Goal: Transaction & Acquisition: Purchase product/service

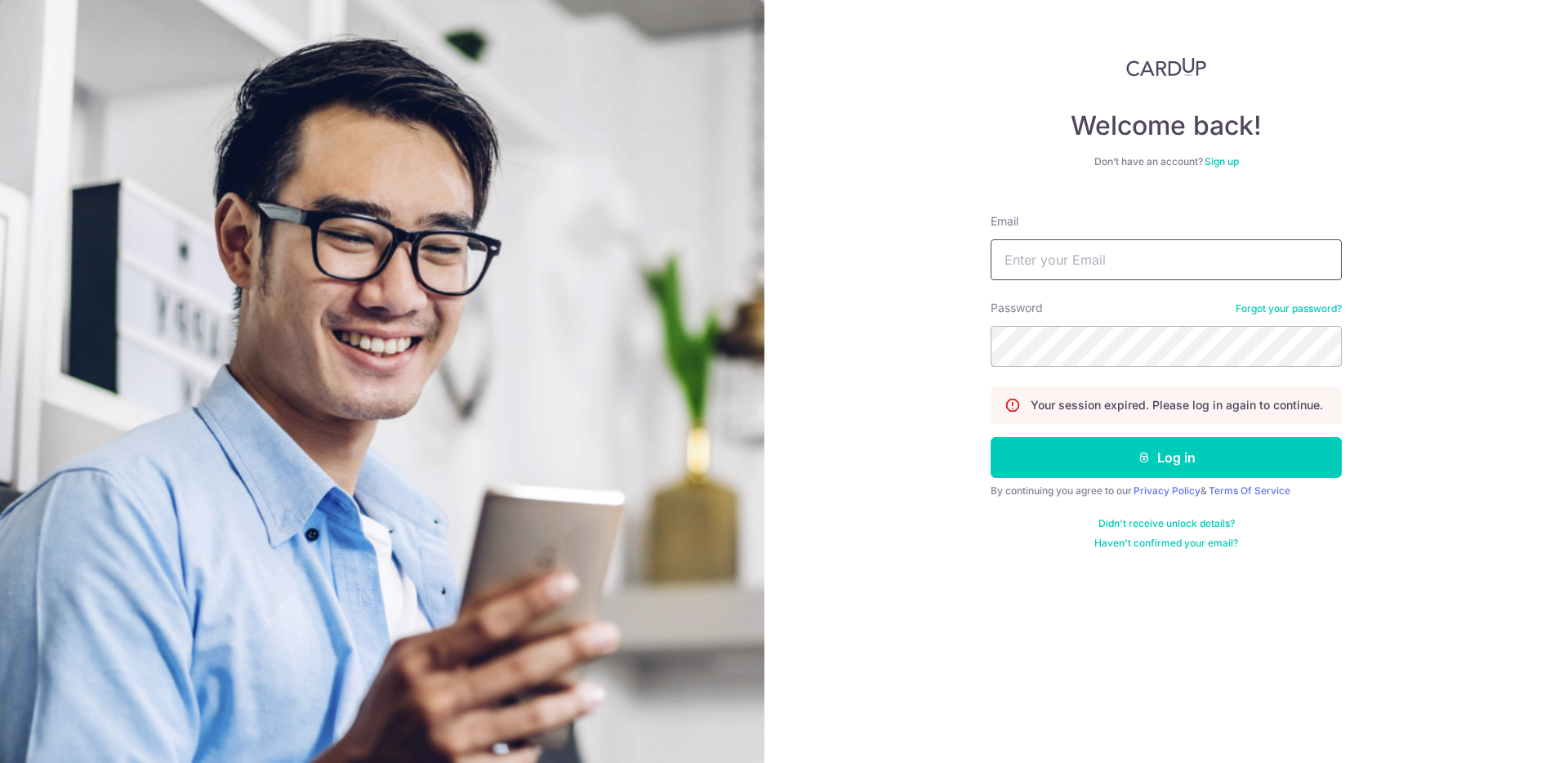
type input "[EMAIL_ADDRESS][DOMAIN_NAME]"
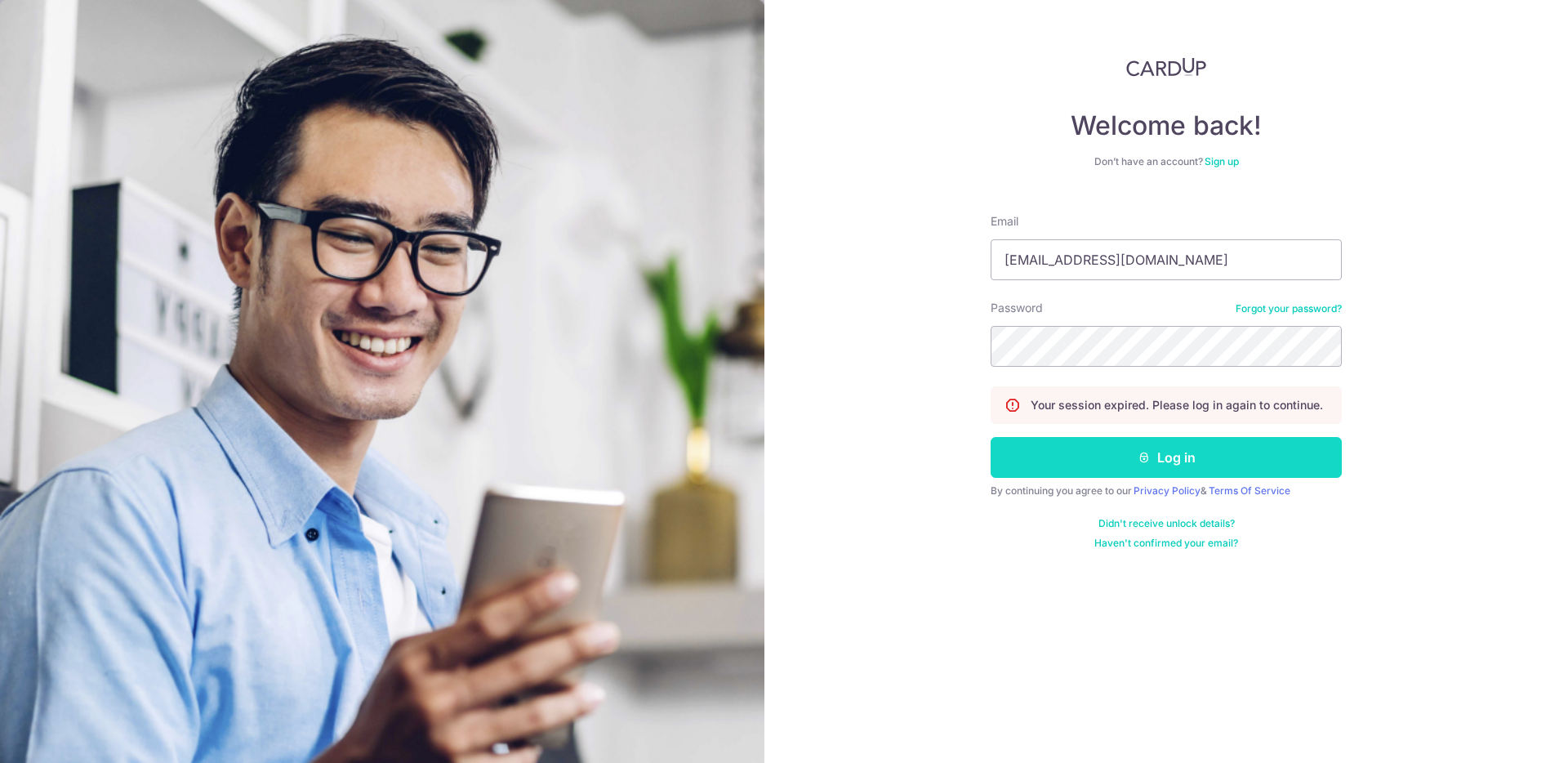
click at [1106, 464] on button "Log in" at bounding box center [1166, 458] width 351 height 41
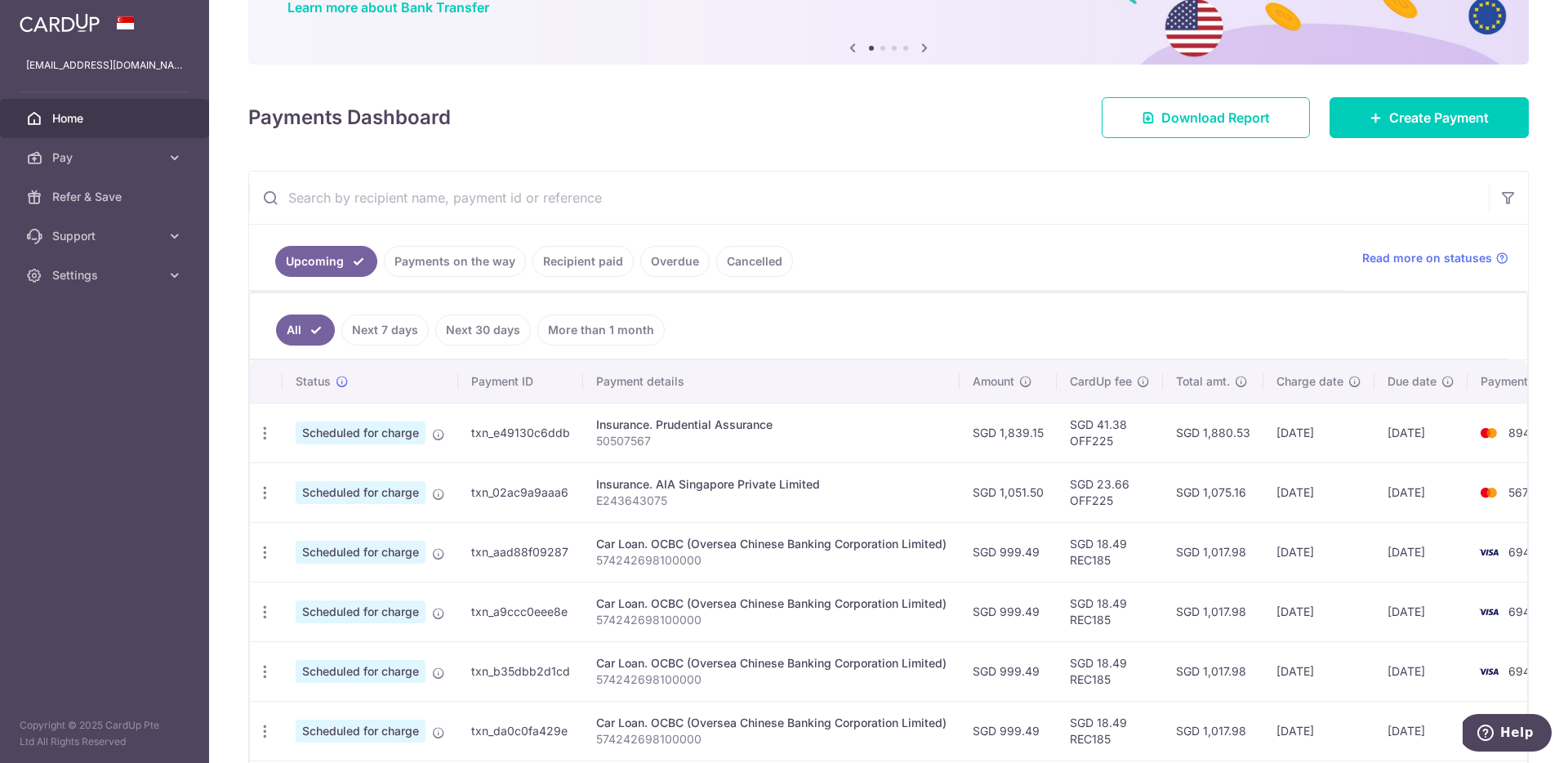
scroll to position [144, 0]
click at [1401, 117] on span "Create Payment" at bounding box center [1439, 118] width 99 height 20
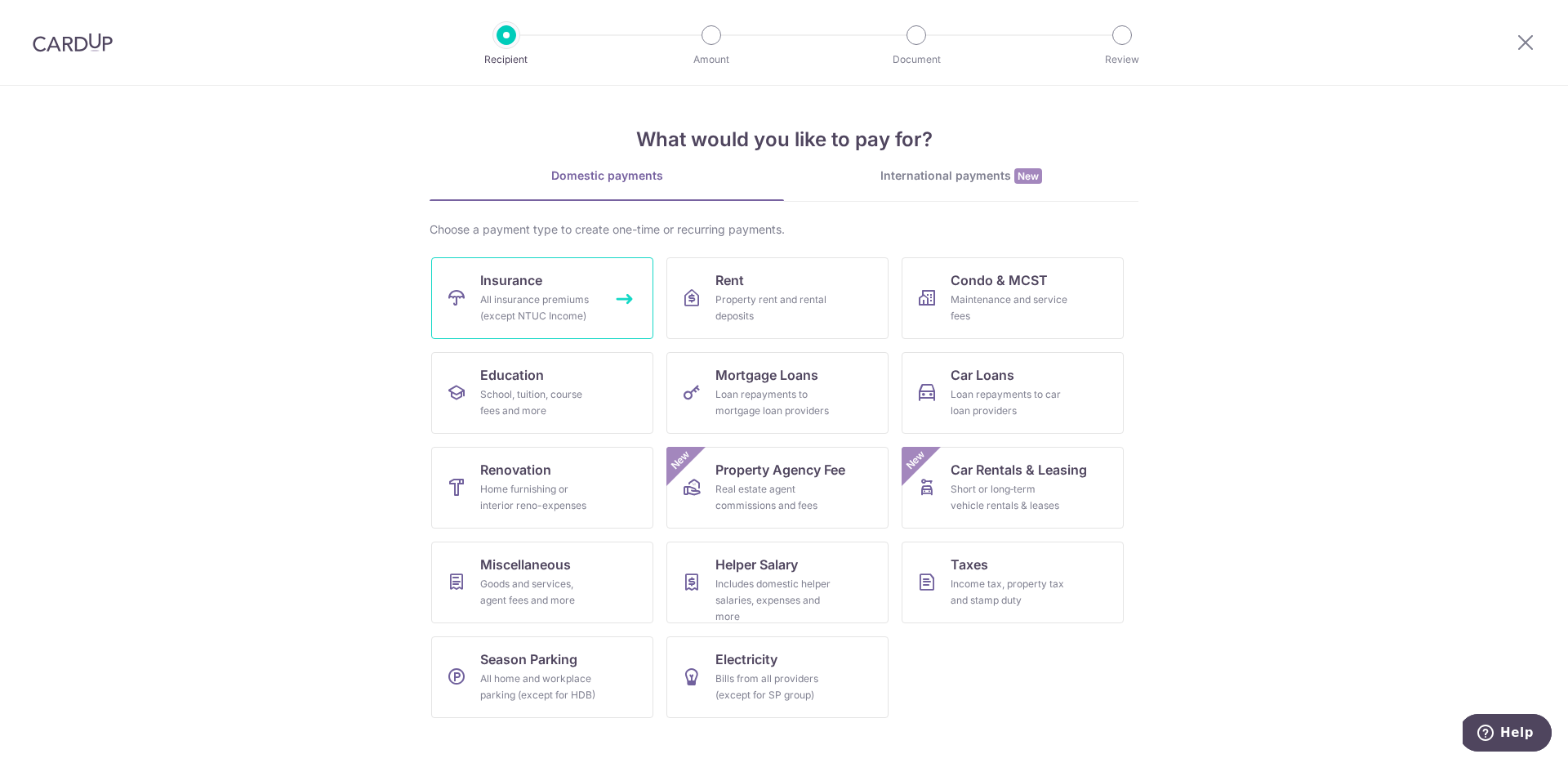
click at [557, 298] on div "All insurance premiums (except NTUC Income)" at bounding box center [539, 308] width 117 height 33
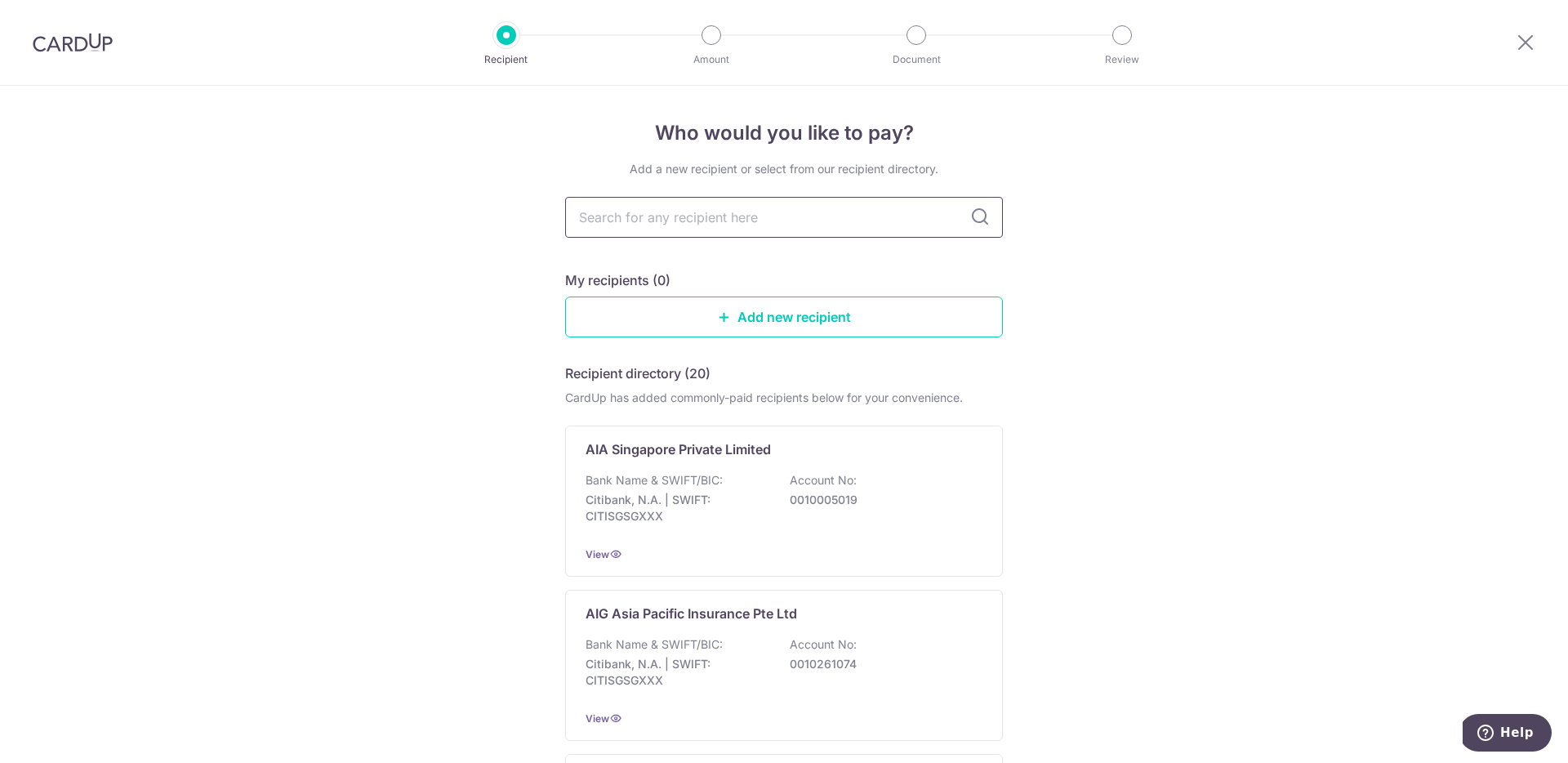
click at [688, 222] on input "text" at bounding box center [784, 218] width 438 height 41
click at [732, 480] on div "Bank Name & SWIFT/BIC: Citibank, N.A. | SWIFT: CITISGSGXXX Account No: 00100050…" at bounding box center [784, 502] width 397 height 60
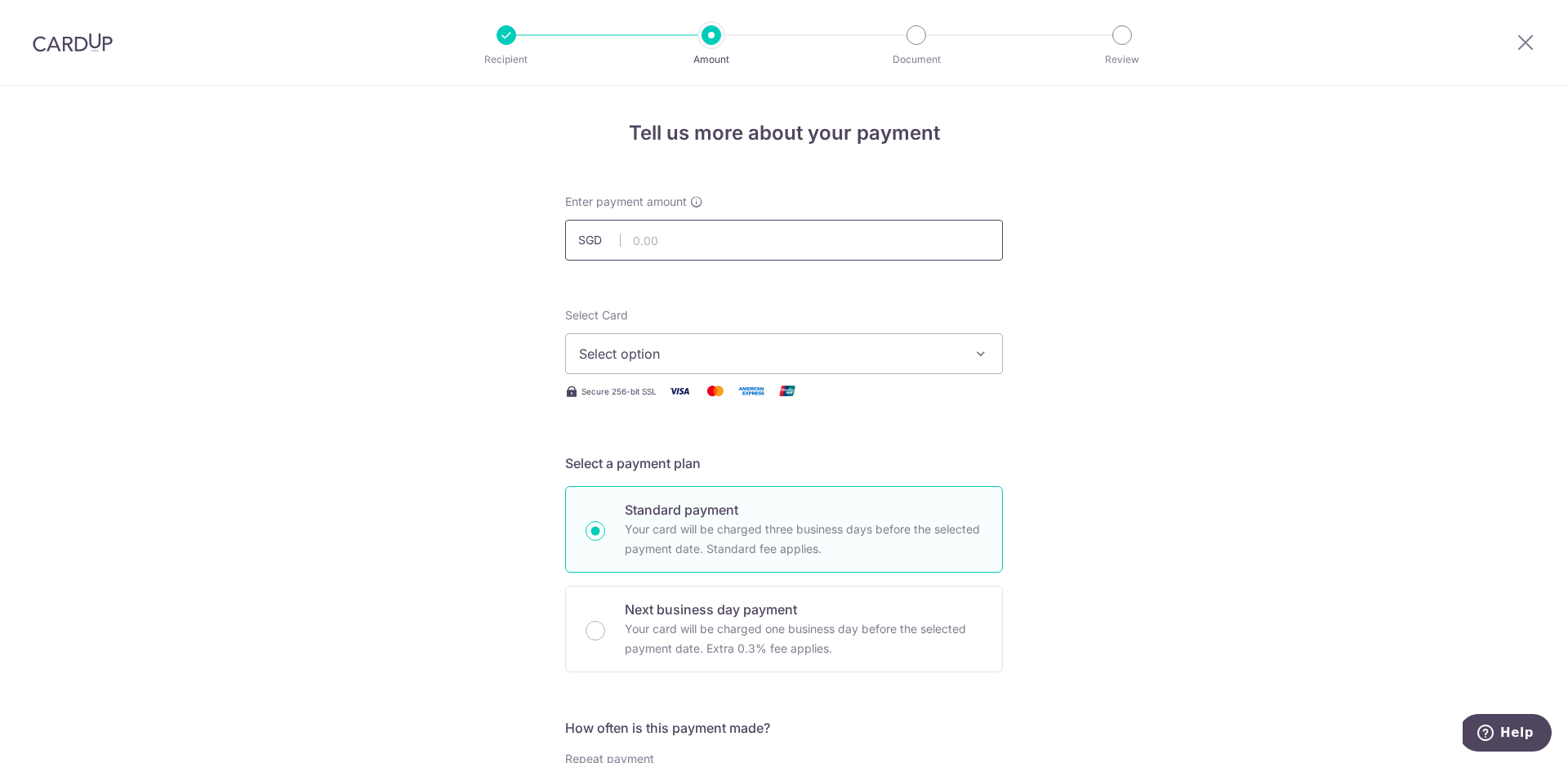
click at [715, 245] on input "text" at bounding box center [784, 240] width 438 height 41
click at [696, 240] on input "text" at bounding box center [784, 240] width 438 height 41
type input "239.12"
click at [687, 356] on span "Select option" at bounding box center [769, 353] width 381 height 20
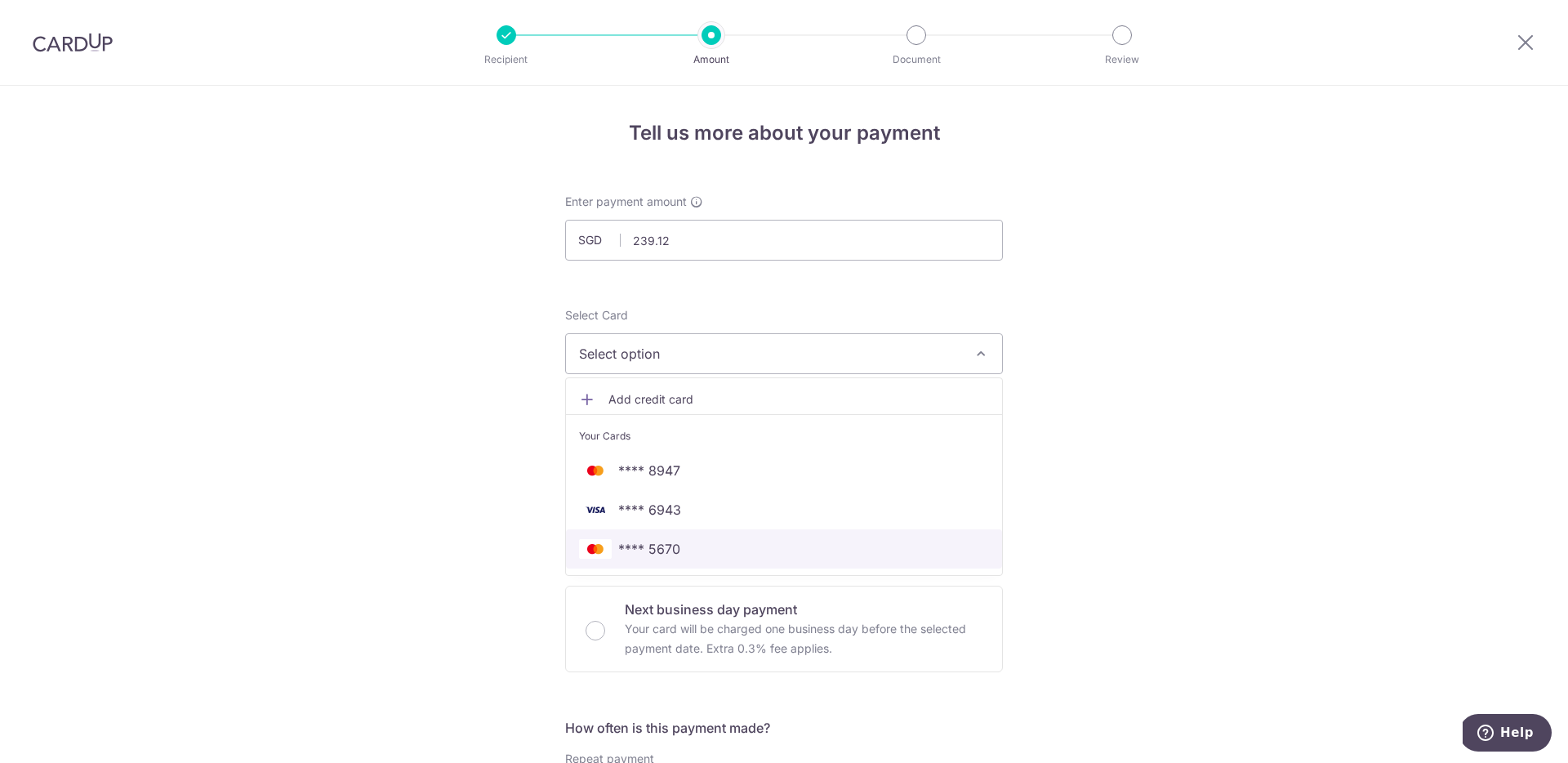
click at [666, 552] on span "**** 5670" at bounding box center [649, 549] width 62 height 20
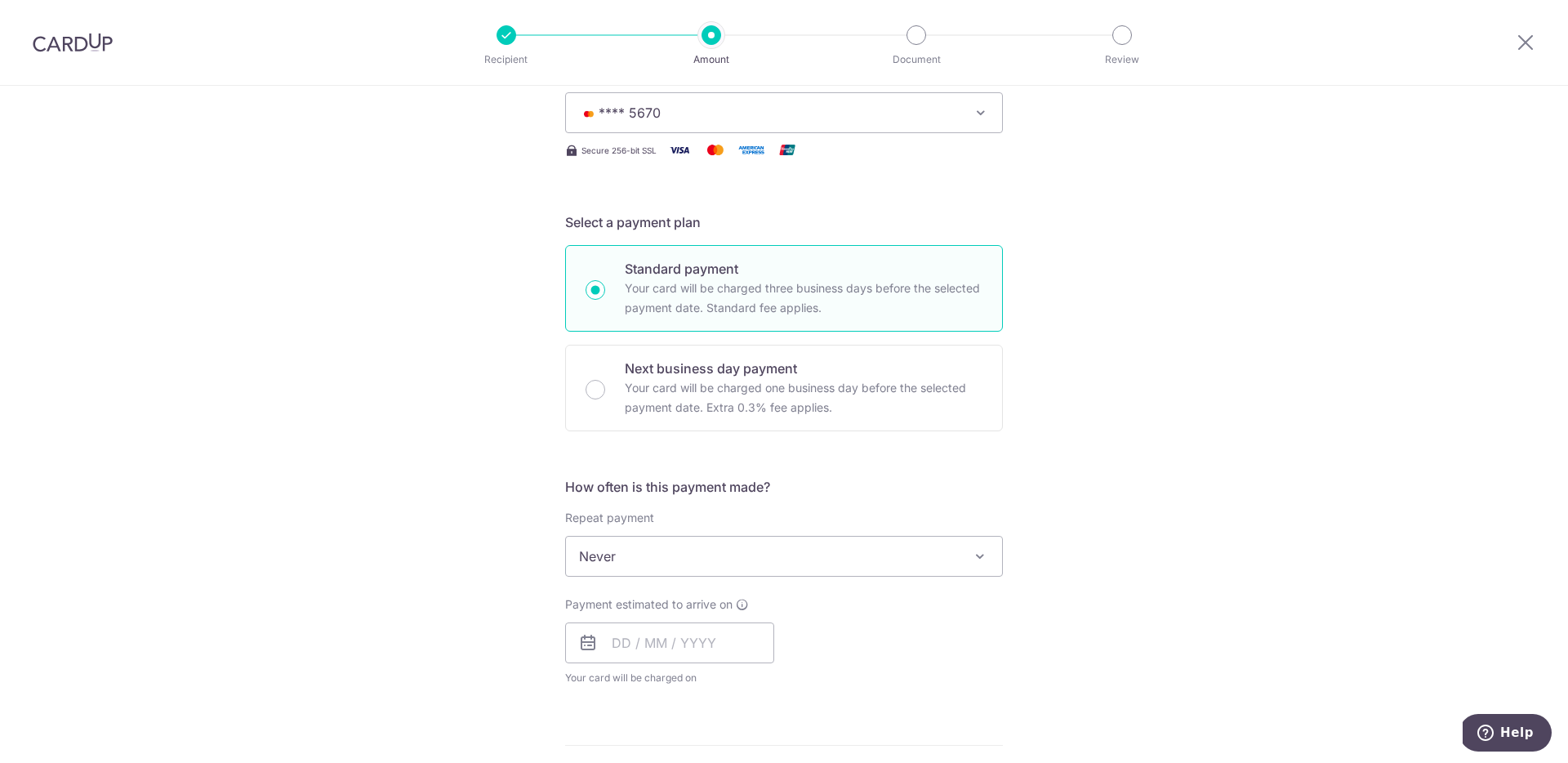
scroll to position [252, 0]
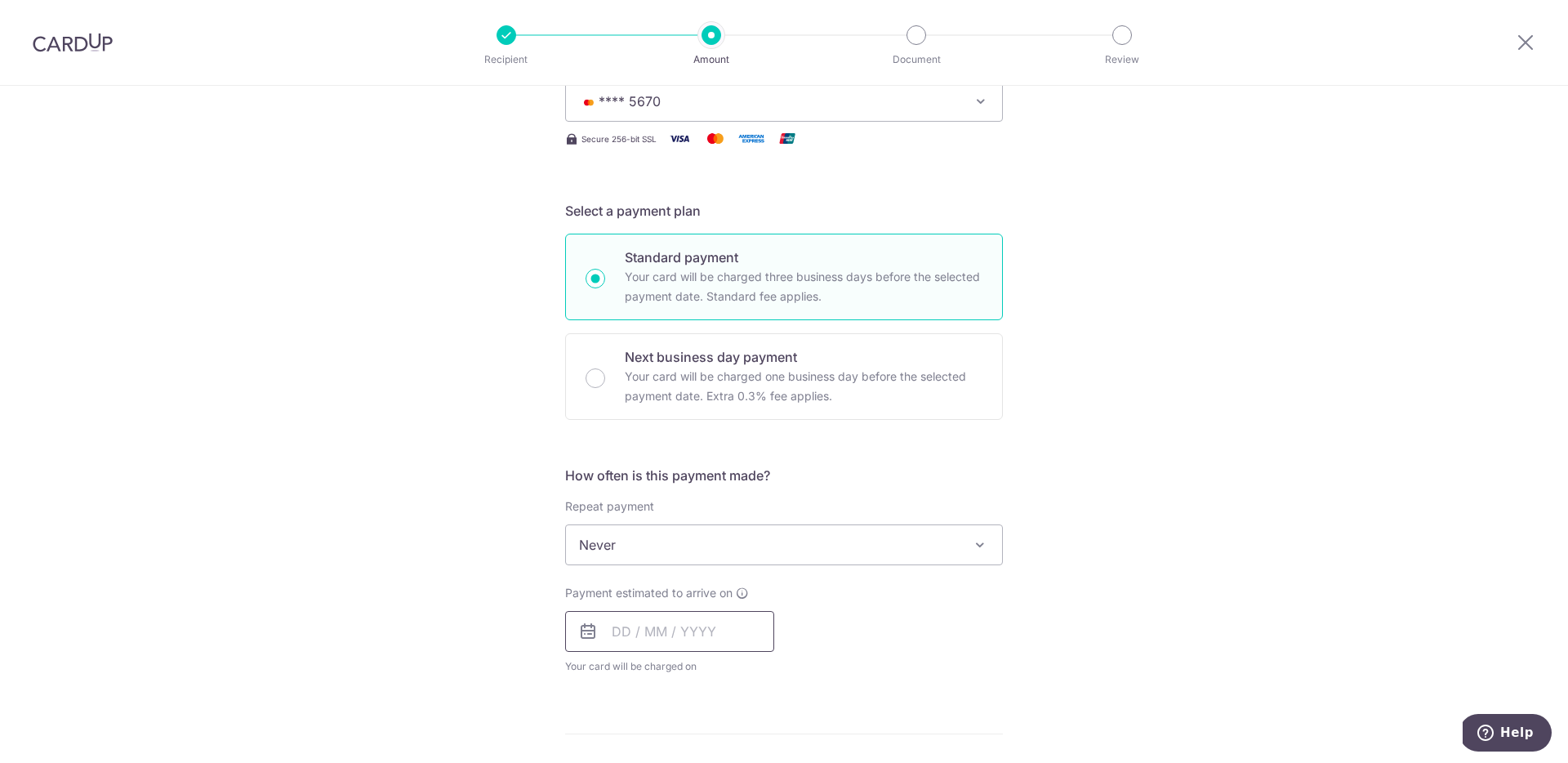
click at [649, 630] on input "text" at bounding box center [669, 632] width 209 height 41
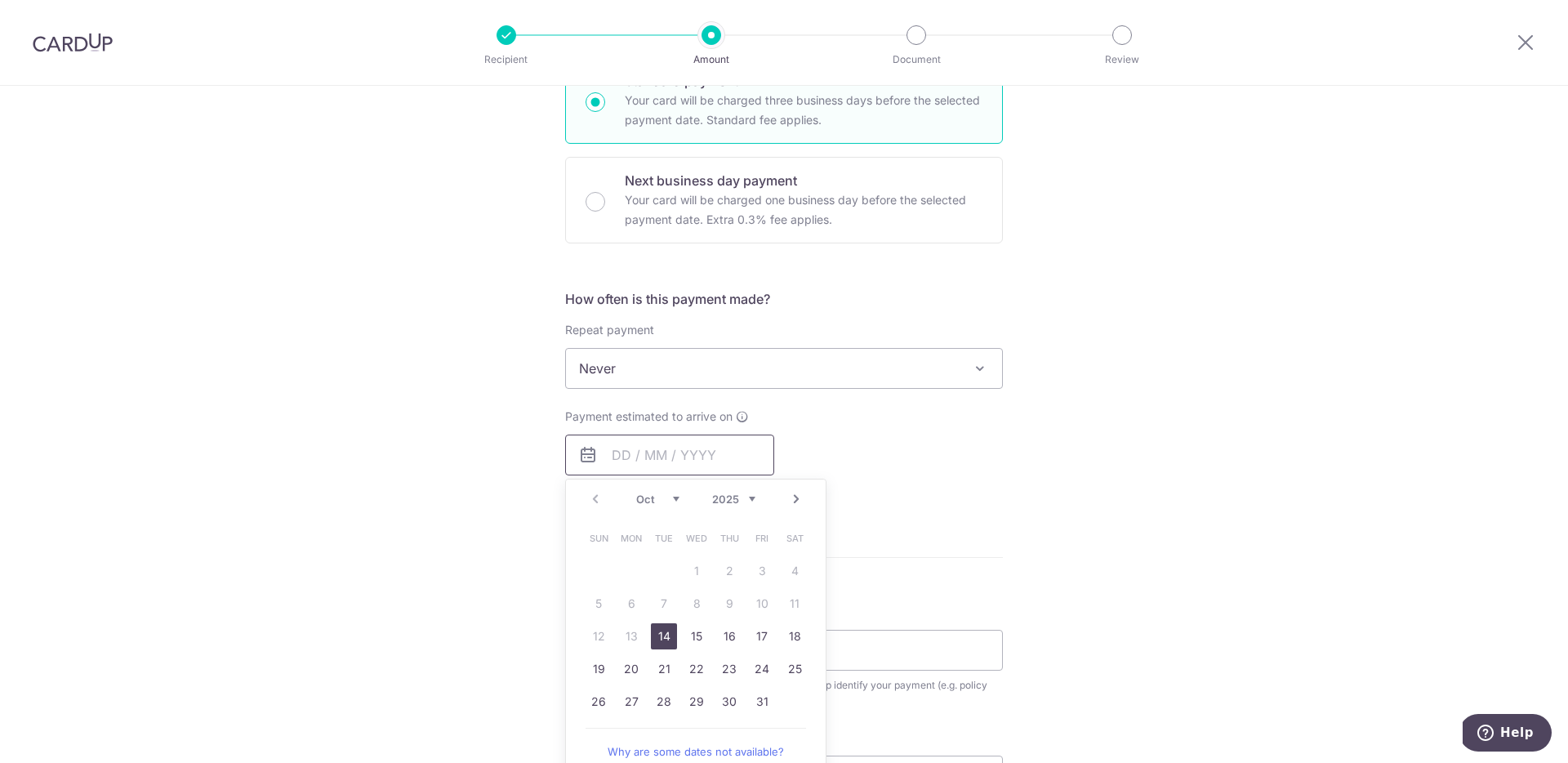
scroll to position [466, 0]
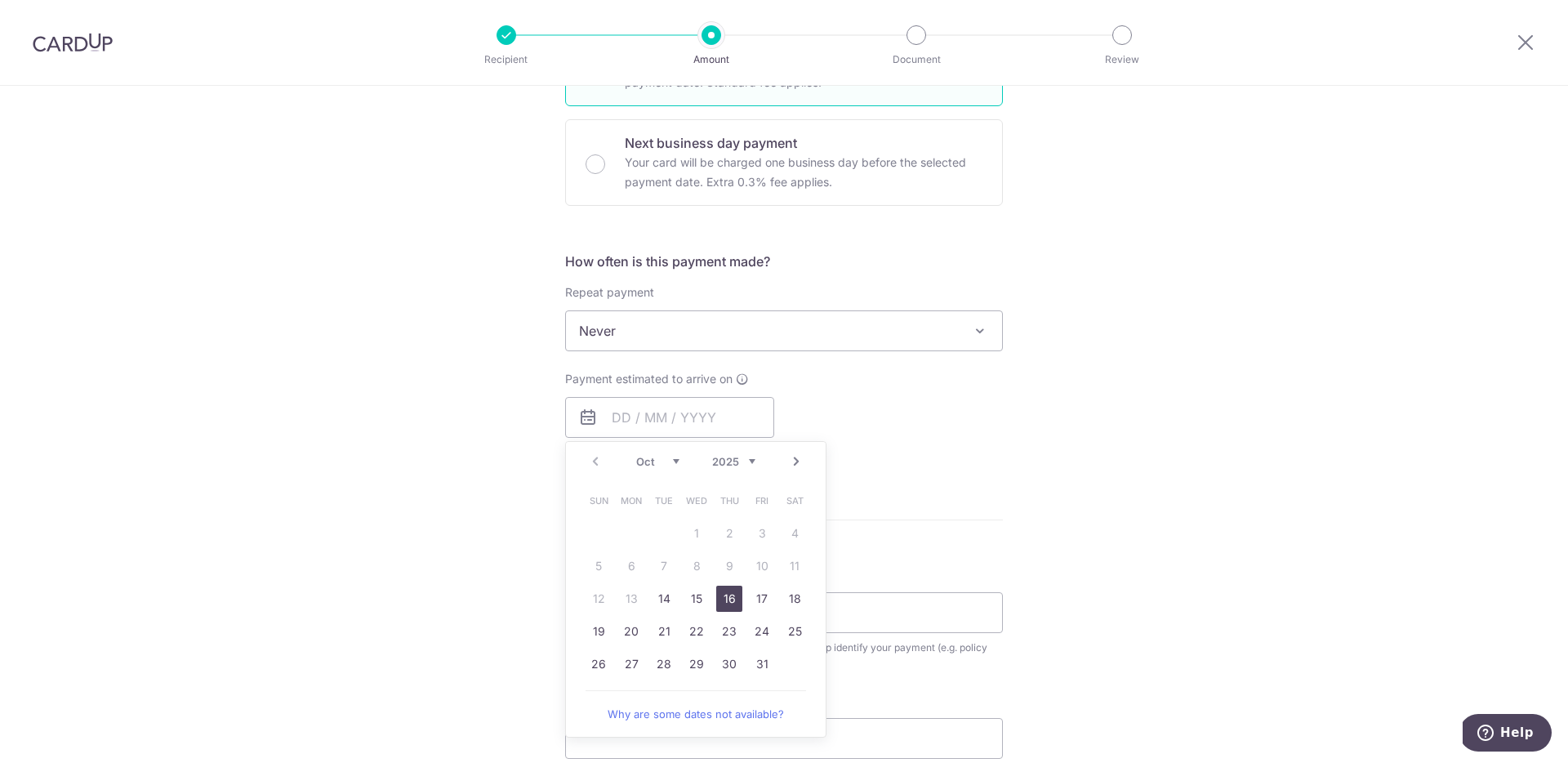
click at [726, 601] on link "16" at bounding box center [729, 599] width 26 height 26
type input "[DATE]"
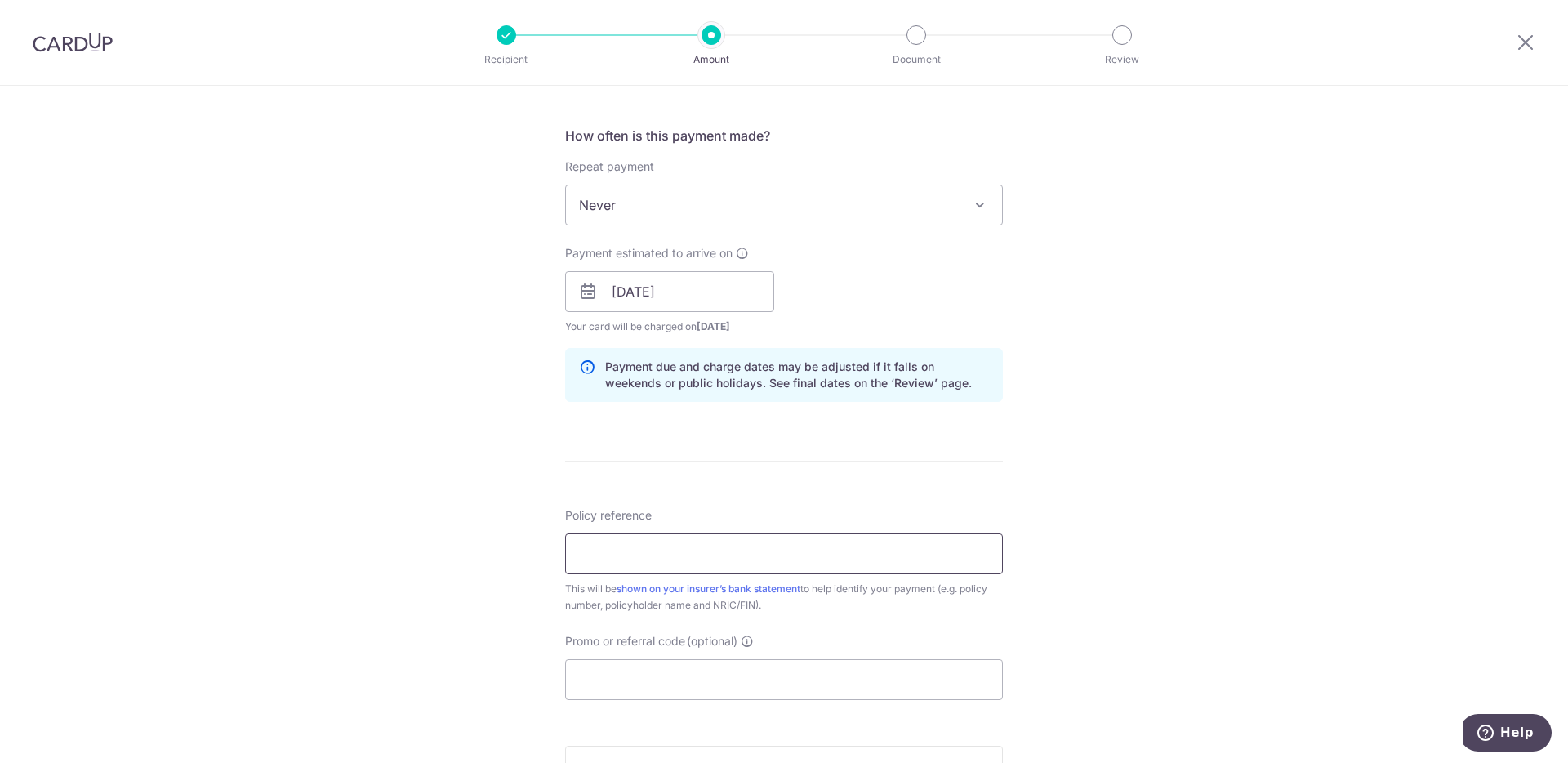
scroll to position [616, 0]
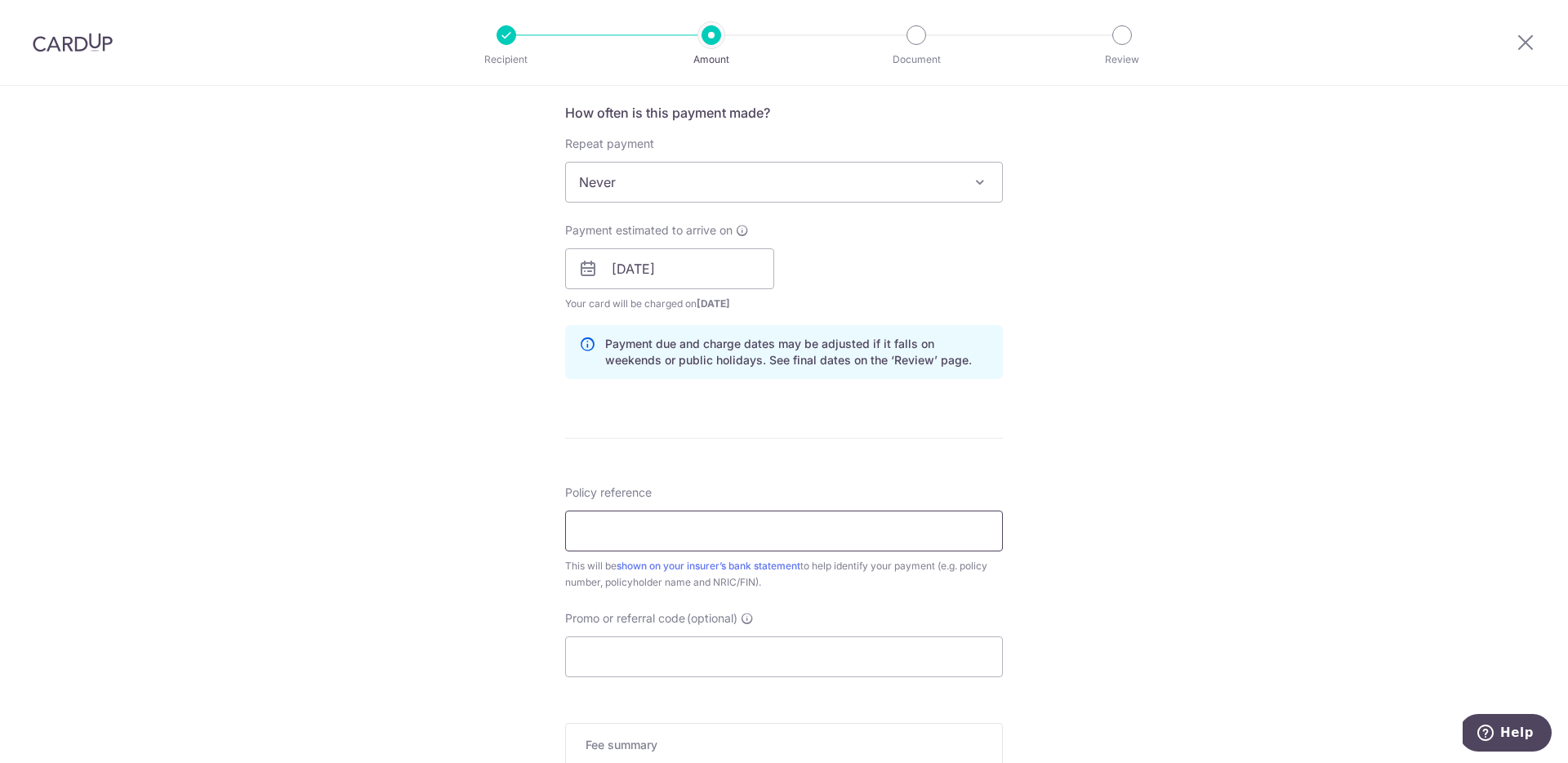
click at [672, 534] on input "Policy reference" at bounding box center [784, 531] width 438 height 41
click at [659, 533] on input "Policy reference" at bounding box center [784, 531] width 438 height 41
paste input "P566986710"
type input "P566986710"
click at [681, 653] on input "Promo or referral code (optional)" at bounding box center [784, 657] width 438 height 41
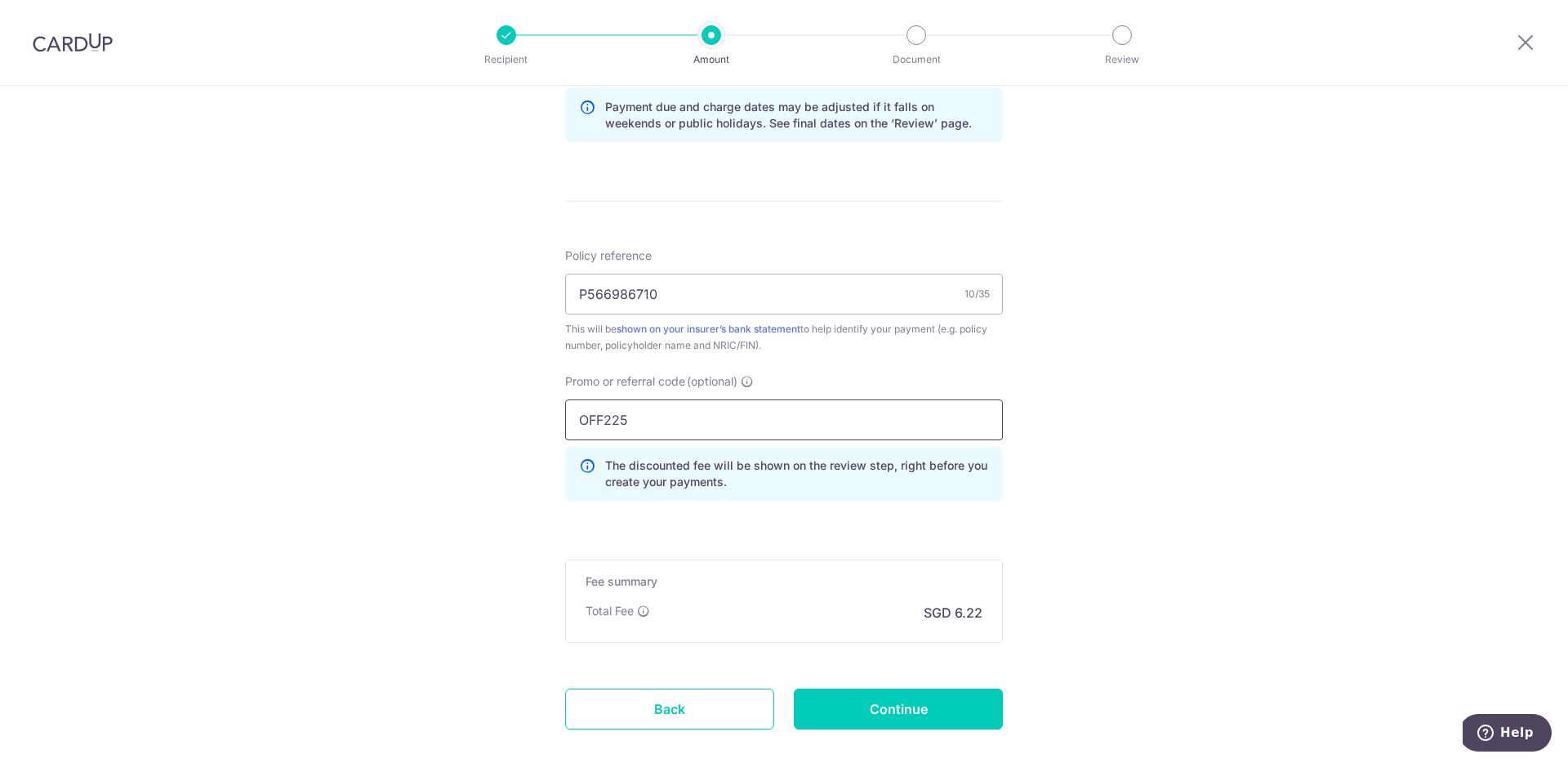
scroll to position [928, 0]
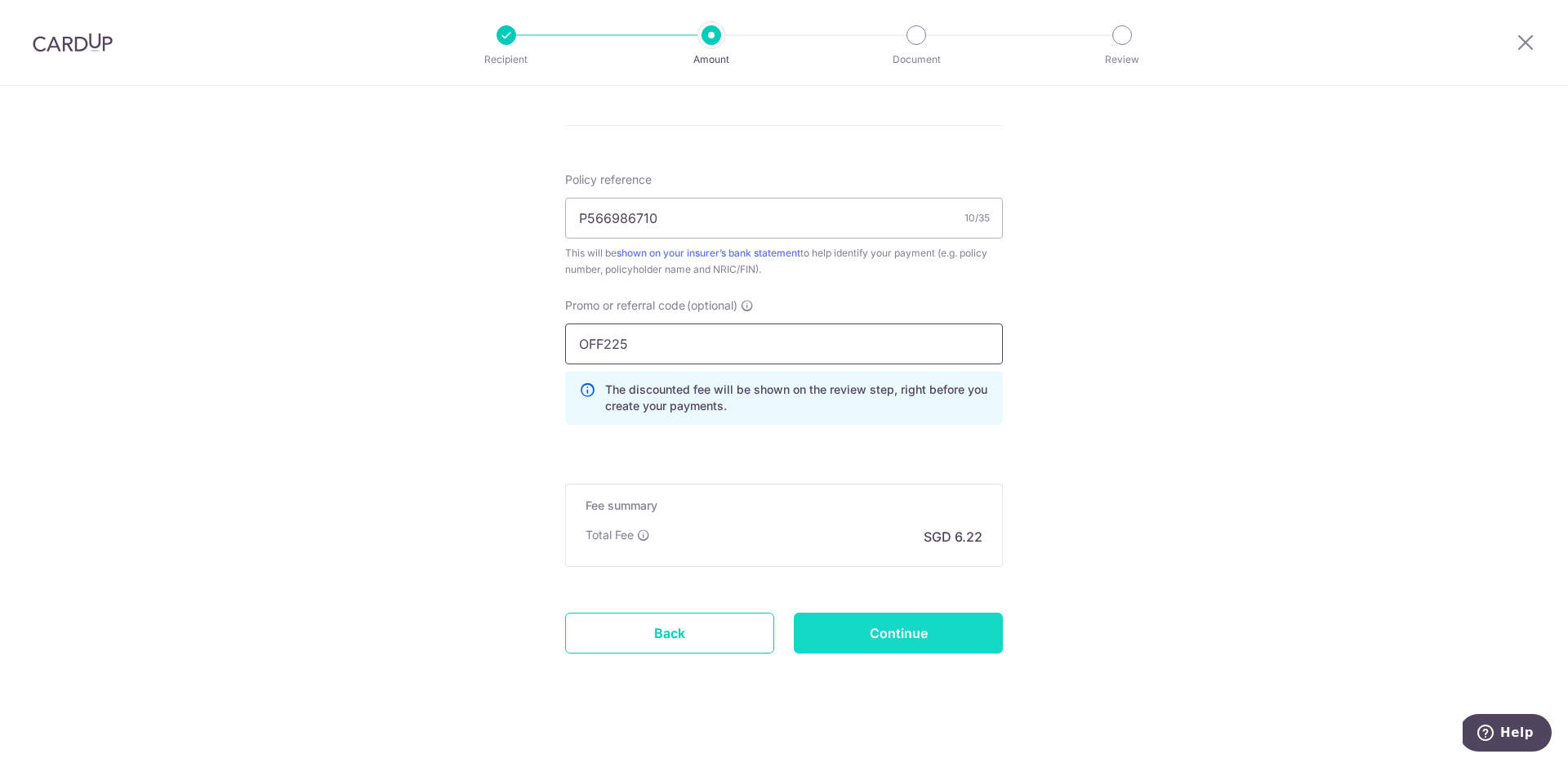
type input "OFF225"
click at [867, 629] on input "Continue" at bounding box center [898, 633] width 209 height 41
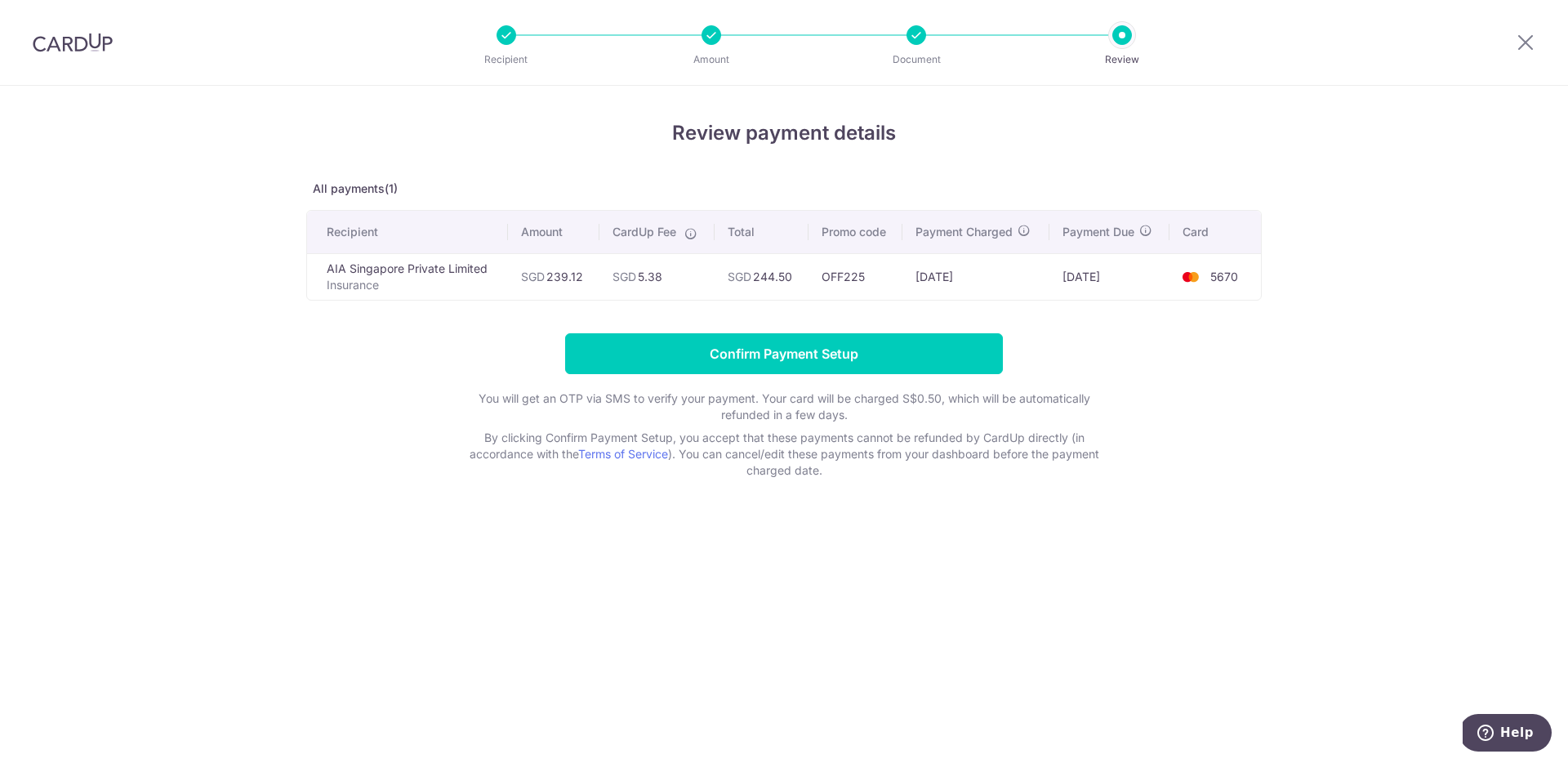
drag, startPoint x: 535, startPoint y: 277, endPoint x: 868, endPoint y: 275, distance: 333.0
click at [868, 275] on tr "AIA Singapore Private Limited Insurance SGD 239.12 SGD 5.38 SGD 244.50 OFF225 1…" at bounding box center [784, 277] width 954 height 47
drag, startPoint x: 948, startPoint y: 271, endPoint x: 986, endPoint y: 273, distance: 38.1
click at [951, 271] on td "13/10/2025" at bounding box center [976, 277] width 146 height 47
drag, startPoint x: 880, startPoint y: 277, endPoint x: 943, endPoint y: 281, distance: 63.1
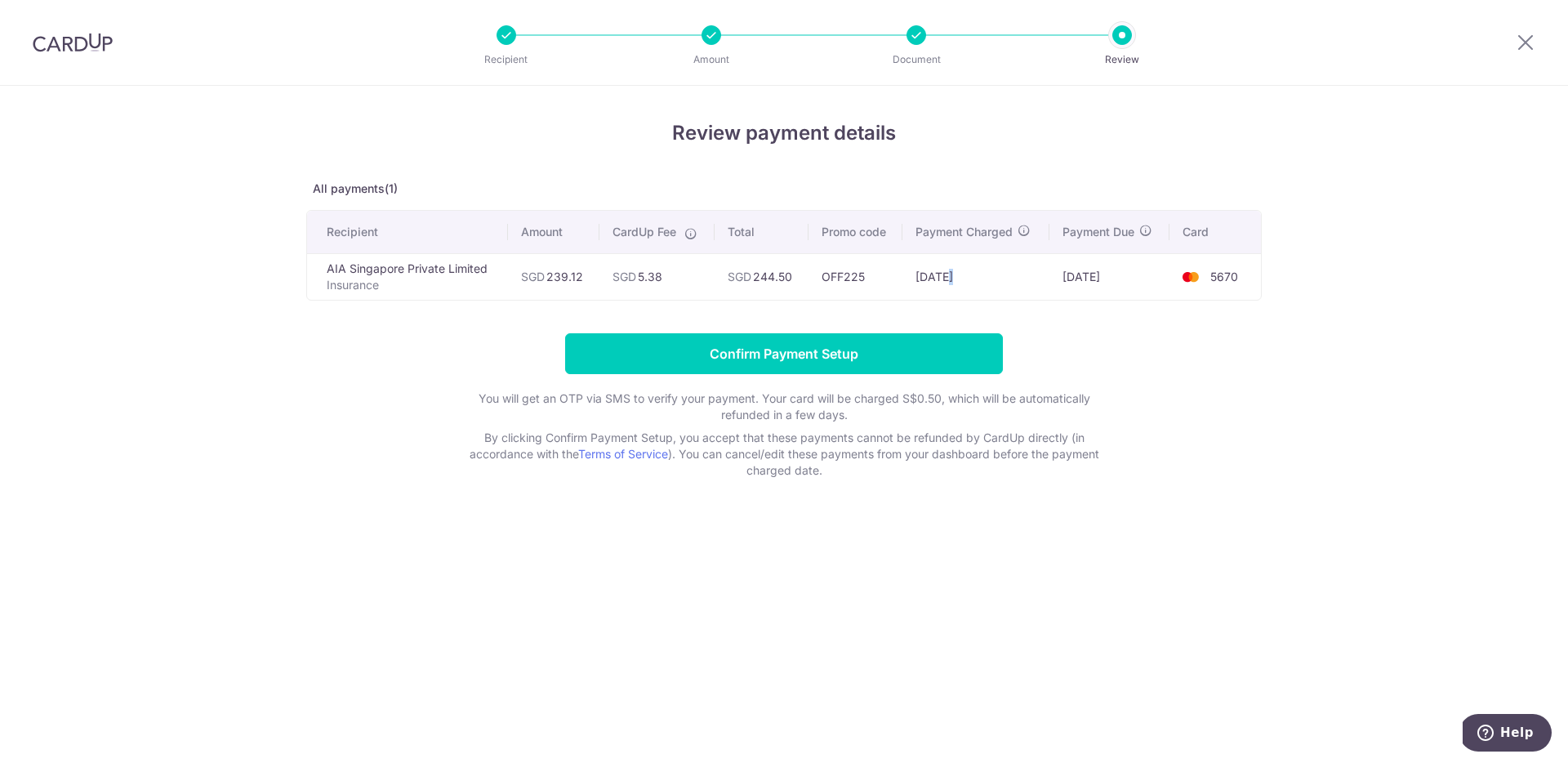
click at [931, 281] on tr "AIA Singapore Private Limited Insurance SGD 239.12 SGD 5.38 SGD 244.50 OFF225 1…" at bounding box center [784, 277] width 954 height 47
click at [985, 268] on td "13/10/2025" at bounding box center [976, 277] width 146 height 47
drag, startPoint x: 1072, startPoint y: 275, endPoint x: 1119, endPoint y: 277, distance: 47.0
click at [1119, 277] on td "16/10/2025" at bounding box center [1110, 277] width 120 height 47
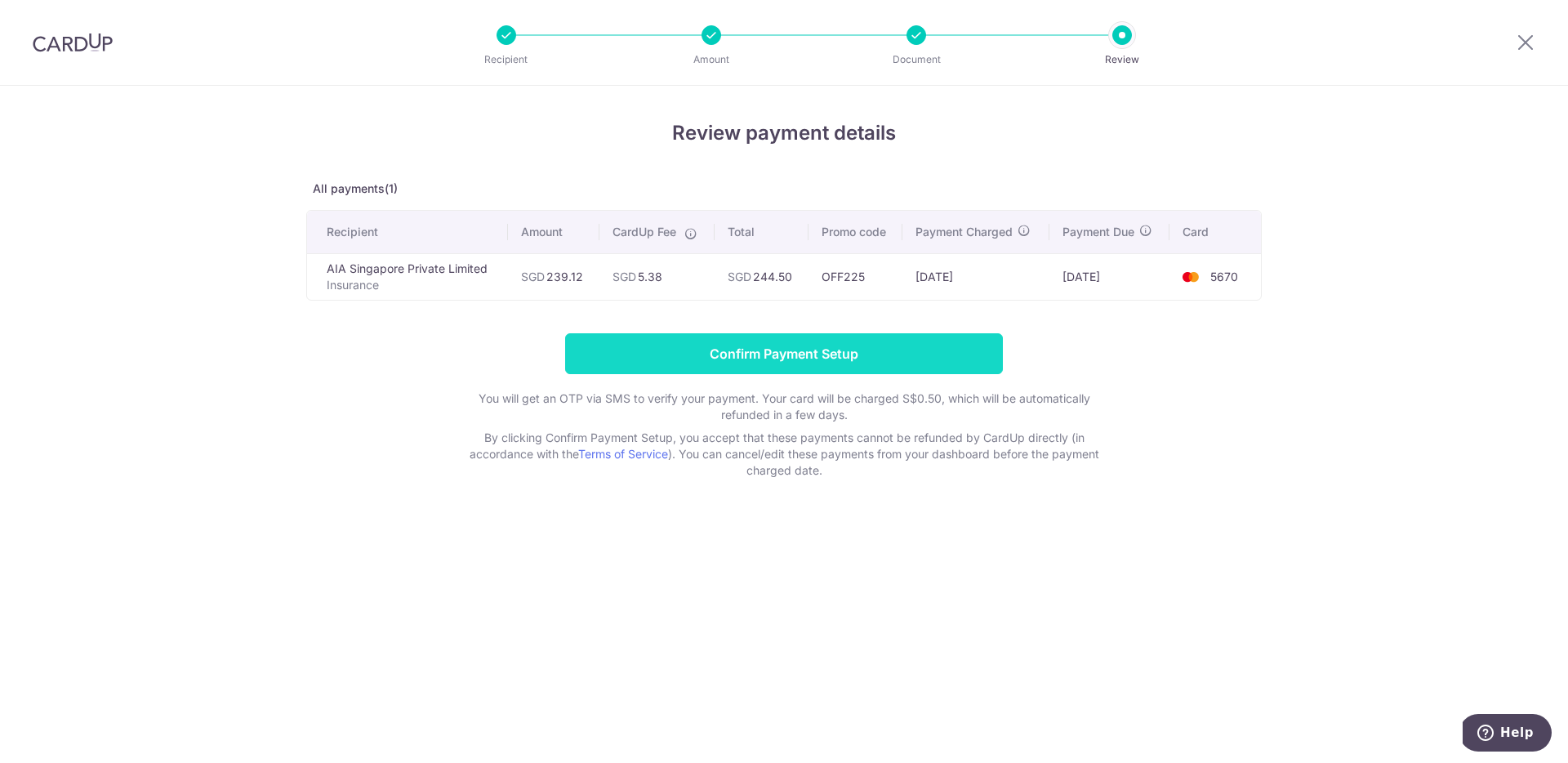
click at [729, 356] on input "Confirm Payment Setup" at bounding box center [784, 354] width 438 height 41
